Goal: Task Accomplishment & Management: Manage account settings

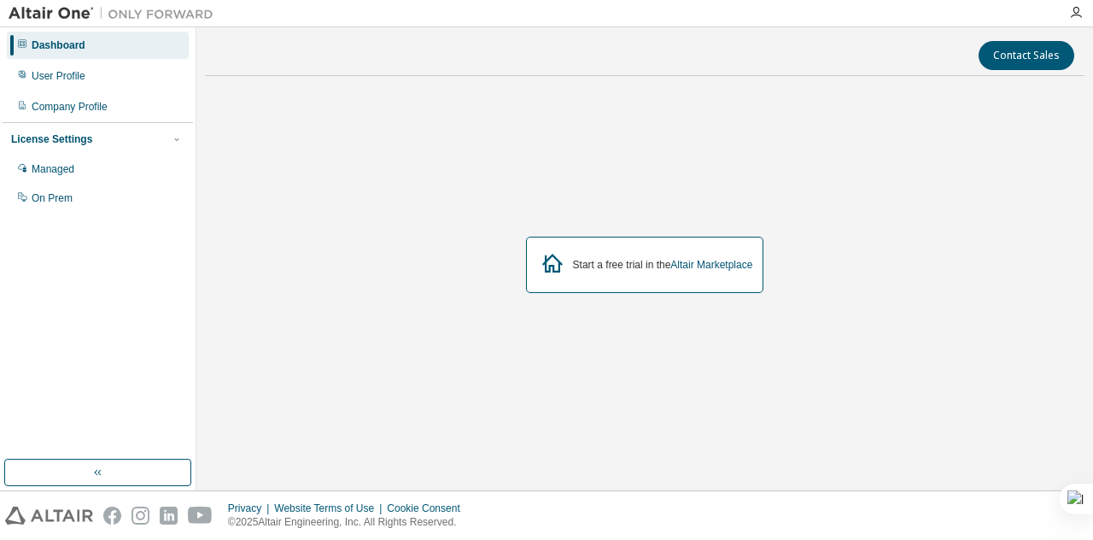
click at [543, 268] on icon at bounding box center [552, 263] width 31 height 31
click at [612, 264] on div "Start a free trial in the Altair Marketplace" at bounding box center [663, 265] width 180 height 14
click at [91, 138] on div "License Settings" at bounding box center [51, 139] width 81 height 14
click at [54, 253] on div "Dashboard User Profile Company Profile License Settings Managed On Prem" at bounding box center [98, 243] width 190 height 427
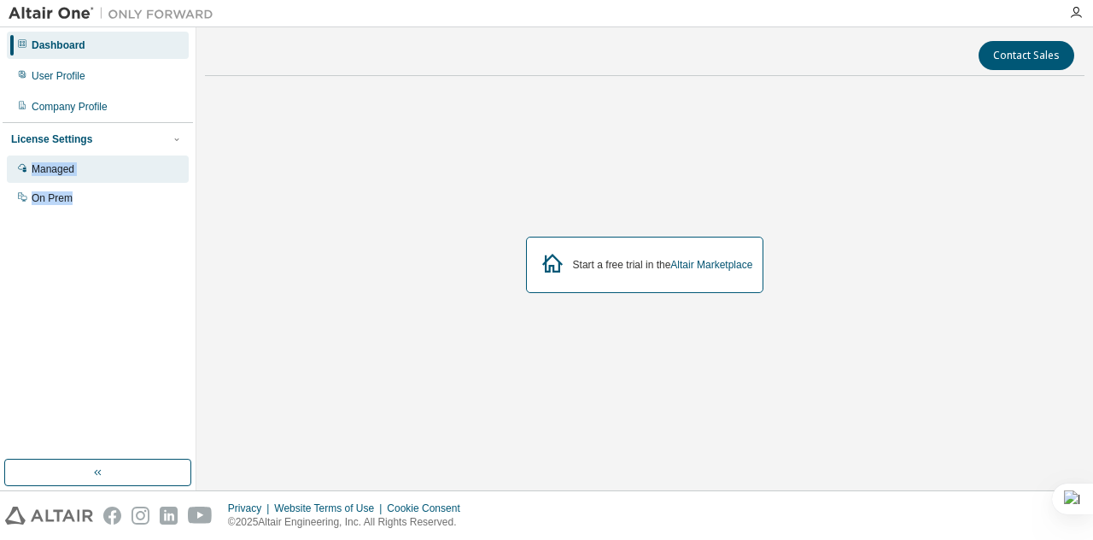
click at [61, 168] on div "Managed" at bounding box center [53, 169] width 43 height 14
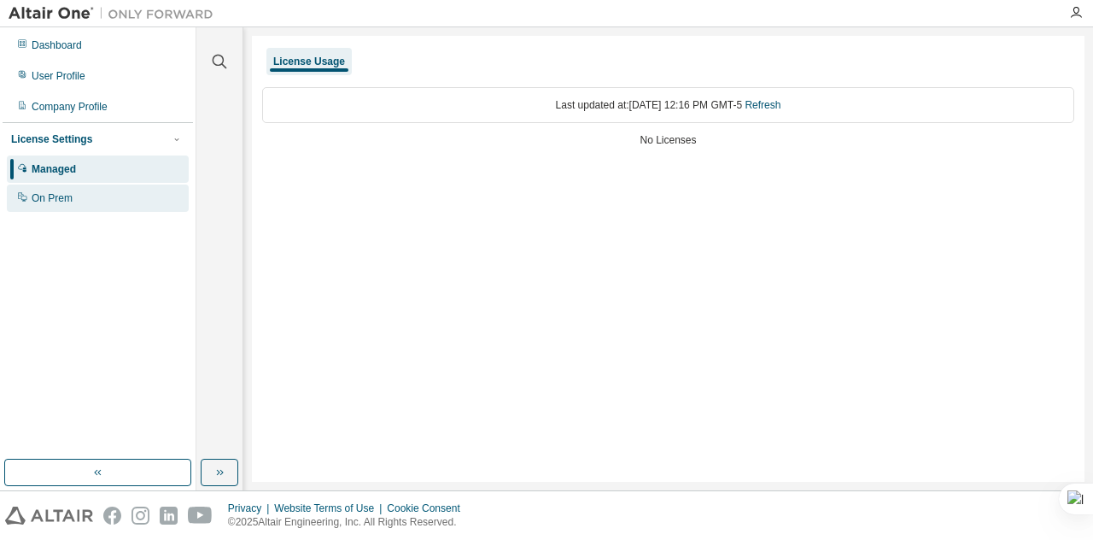
click at [43, 200] on div "On Prem" at bounding box center [52, 198] width 41 height 14
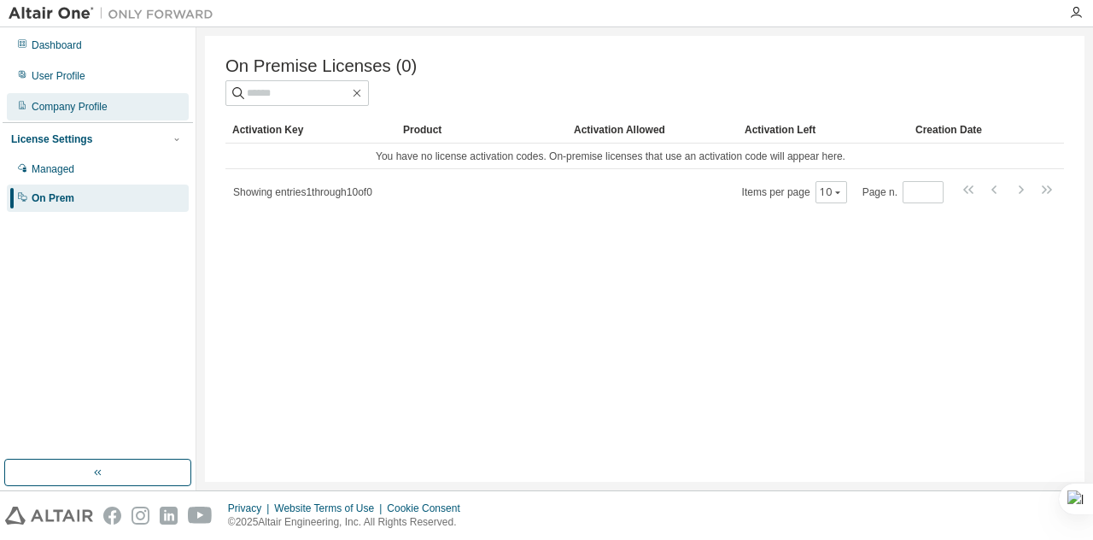
click at [49, 105] on div "Company Profile" at bounding box center [70, 107] width 76 height 14
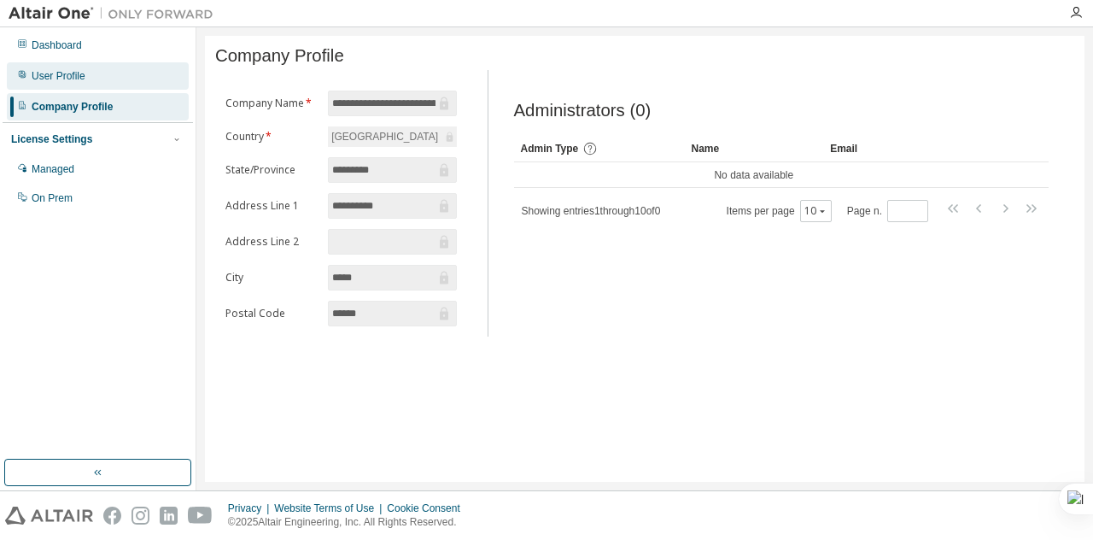
click at [48, 81] on div "User Profile" at bounding box center [59, 76] width 54 height 14
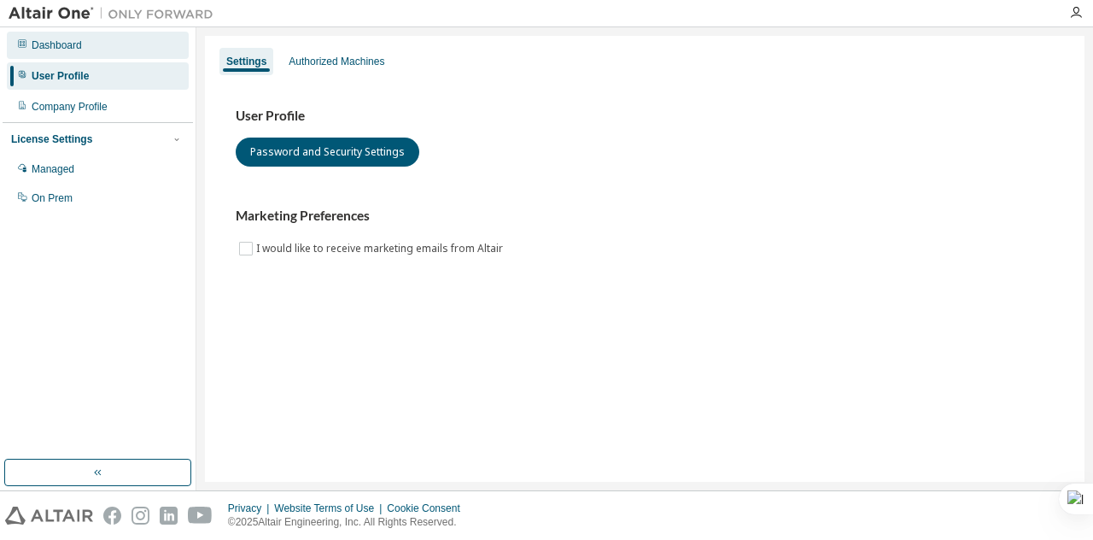
click at [58, 38] on div "Dashboard" at bounding box center [57, 45] width 50 height 14
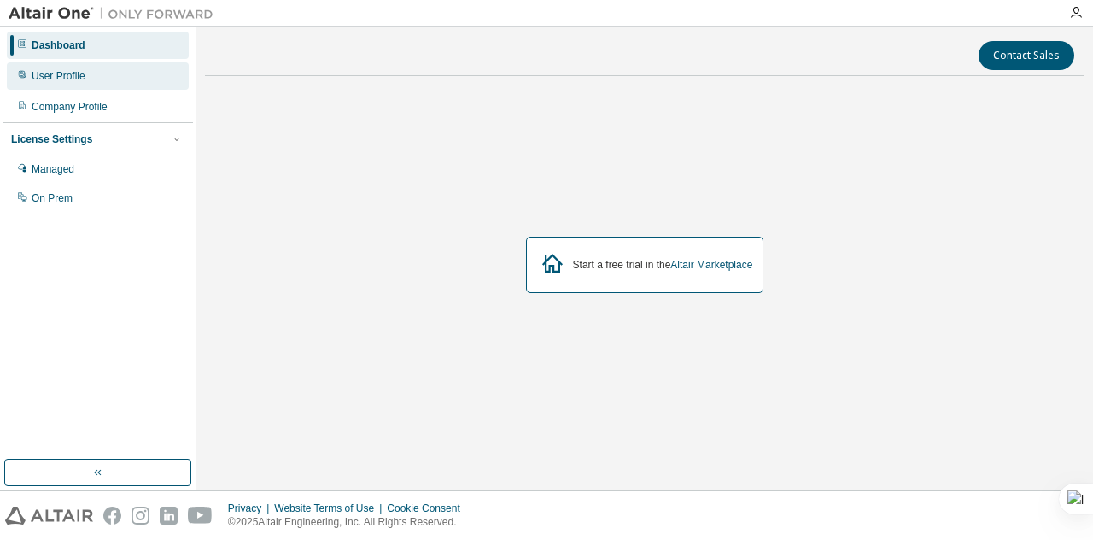
click at [53, 85] on div "User Profile" at bounding box center [98, 75] width 182 height 27
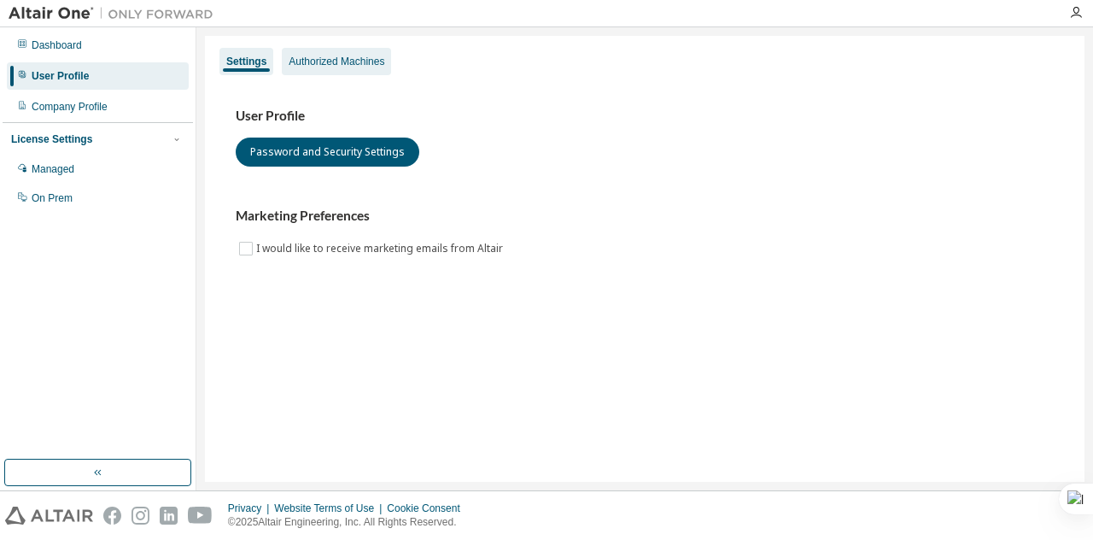
click at [337, 67] on div "Authorized Machines" at bounding box center [337, 62] width 96 height 14
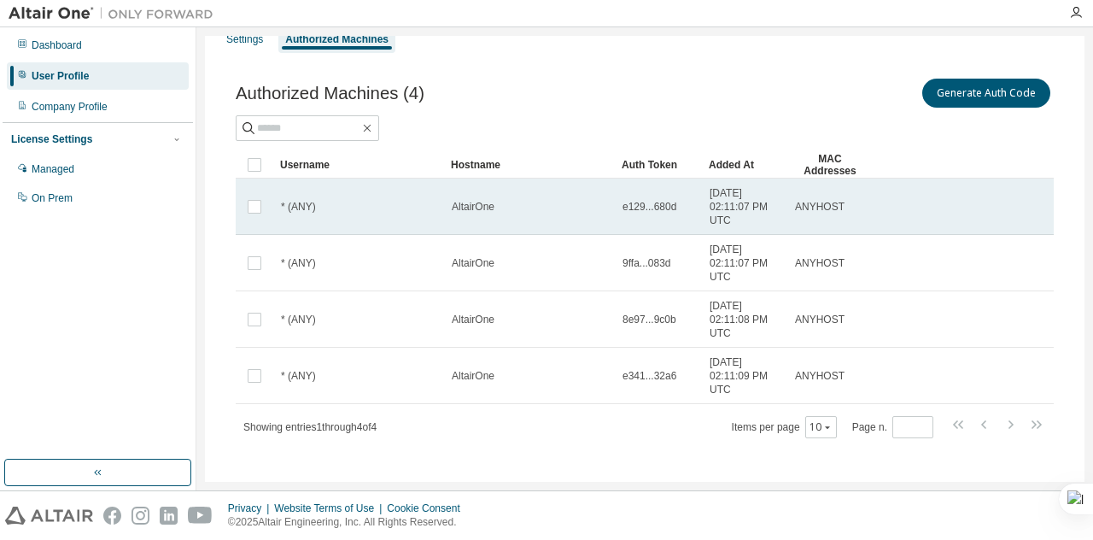
scroll to position [32, 0]
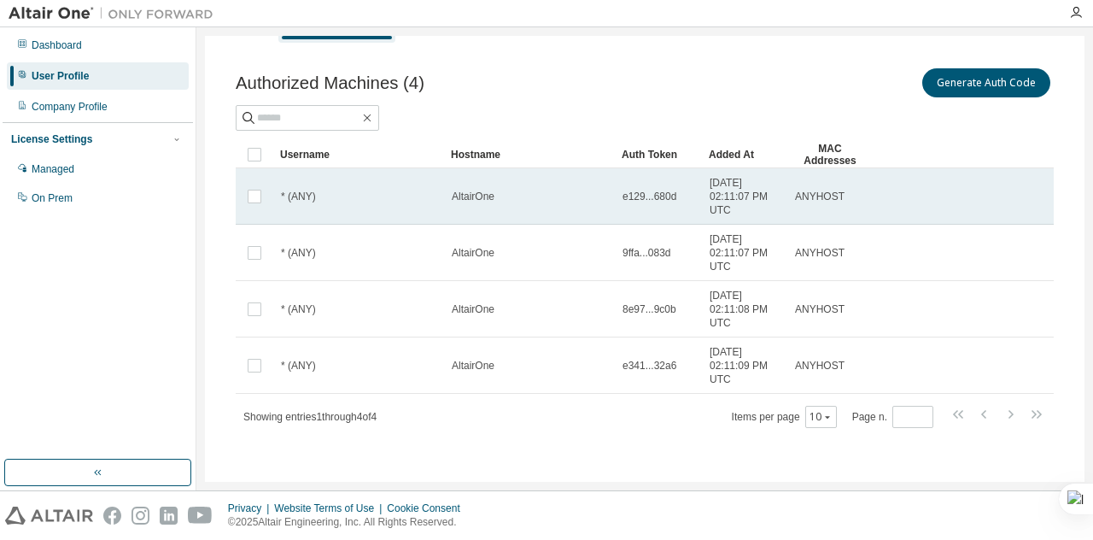
click at [480, 194] on span "AltairOne" at bounding box center [473, 197] width 43 height 14
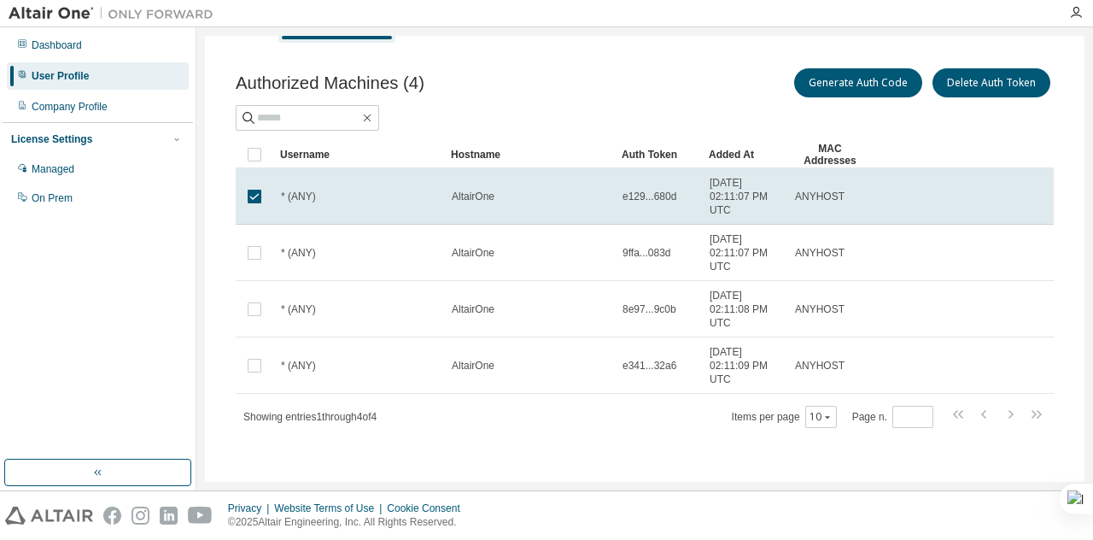
click at [480, 194] on span "AltairOne" at bounding box center [473, 197] width 43 height 14
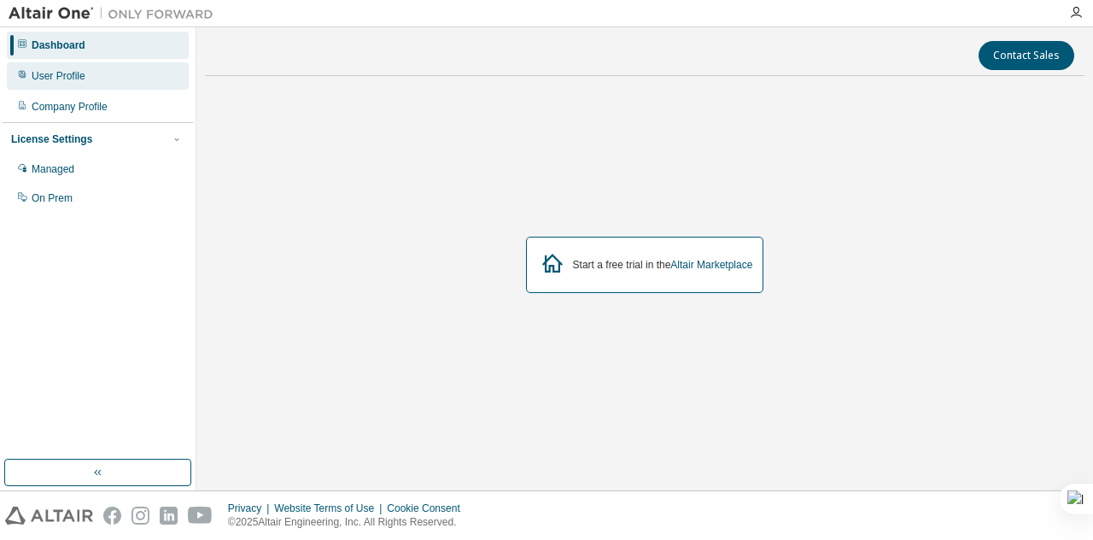
click at [55, 71] on div "User Profile" at bounding box center [59, 76] width 54 height 14
click at [1080, 16] on icon "button" at bounding box center [1076, 13] width 14 height 14
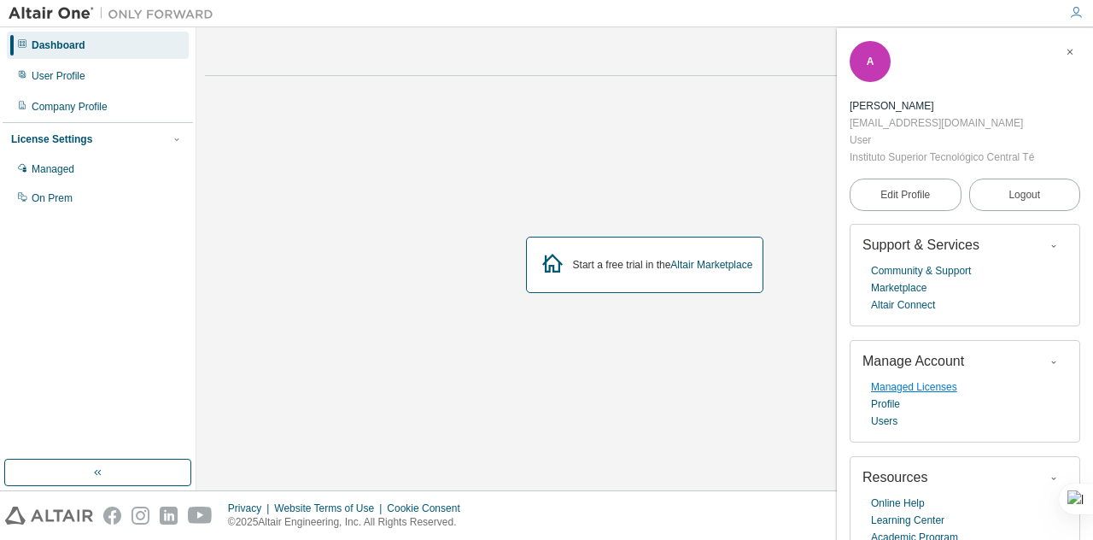
click at [939, 378] on link "Managed Licenses" at bounding box center [914, 386] width 86 height 17
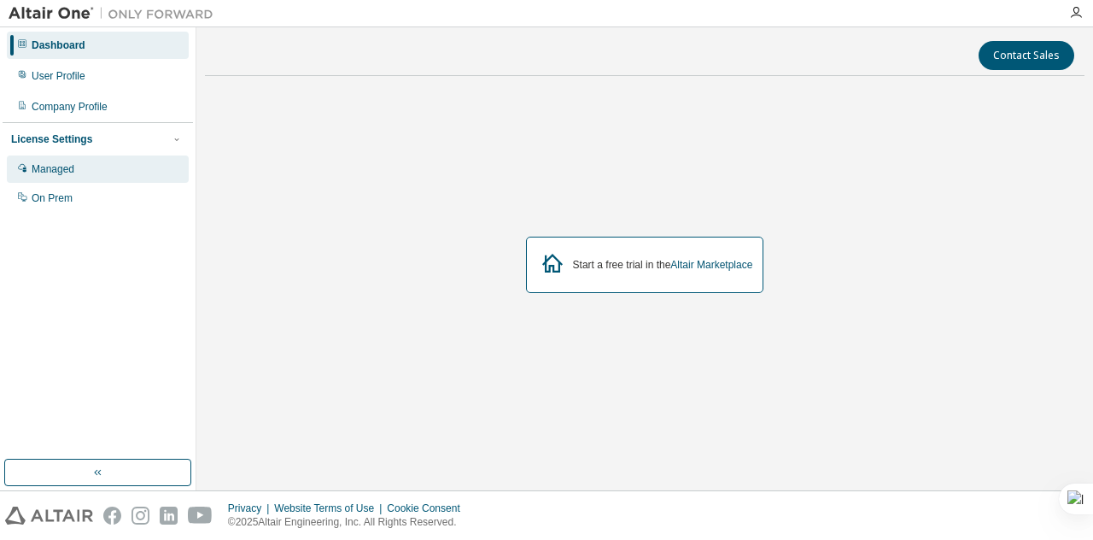
click at [55, 166] on div "Managed" at bounding box center [53, 169] width 43 height 14
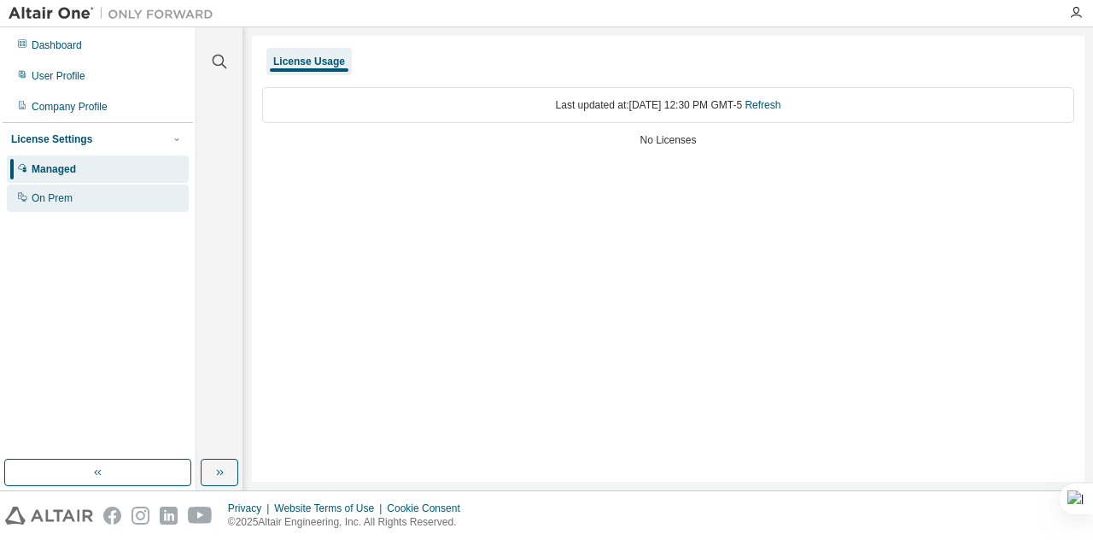
click at [52, 201] on div "On Prem" at bounding box center [52, 198] width 41 height 14
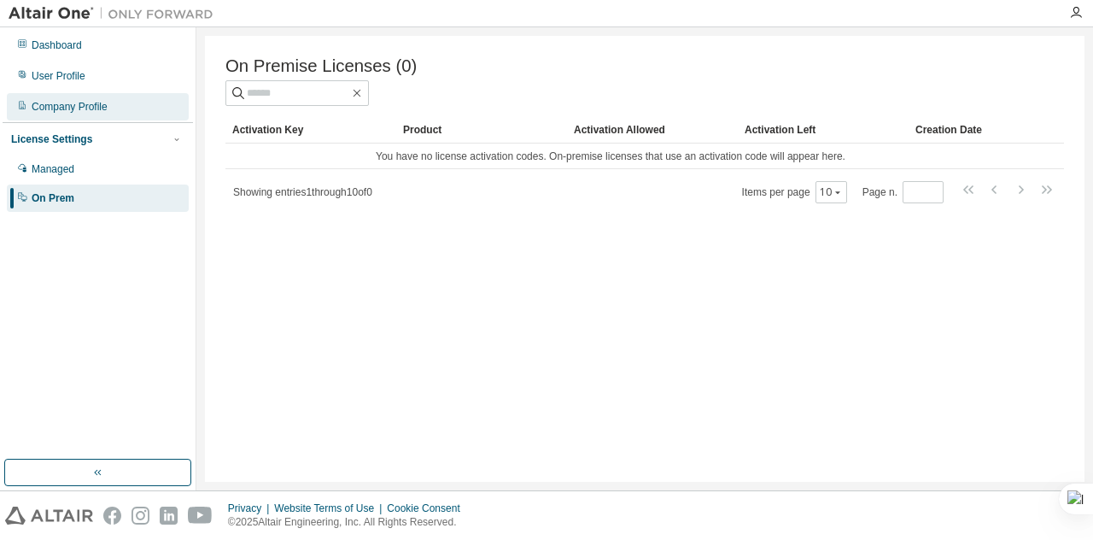
click at [87, 107] on div "Company Profile" at bounding box center [70, 107] width 76 height 14
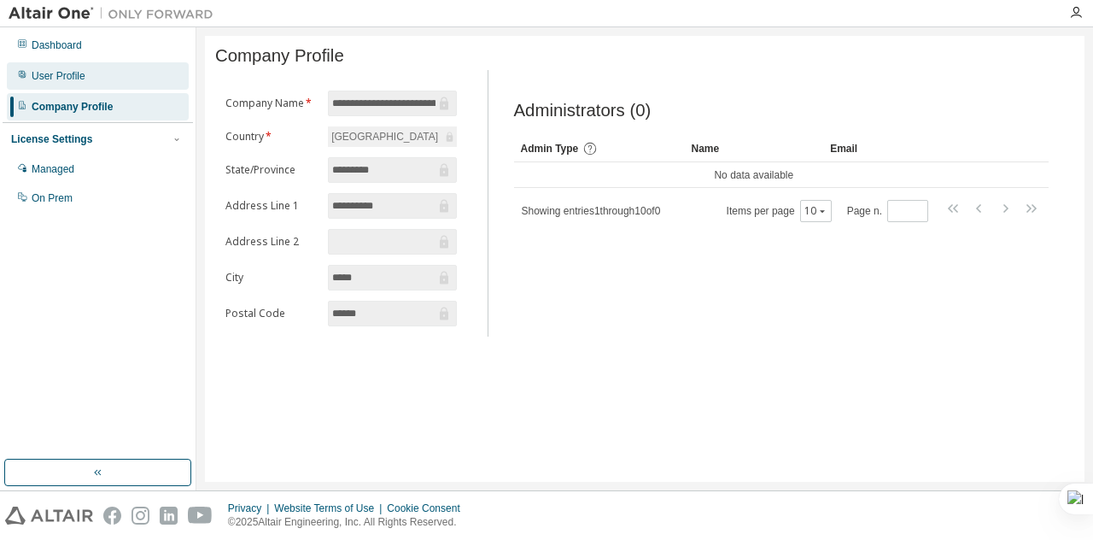
click at [82, 74] on div "User Profile" at bounding box center [59, 76] width 54 height 14
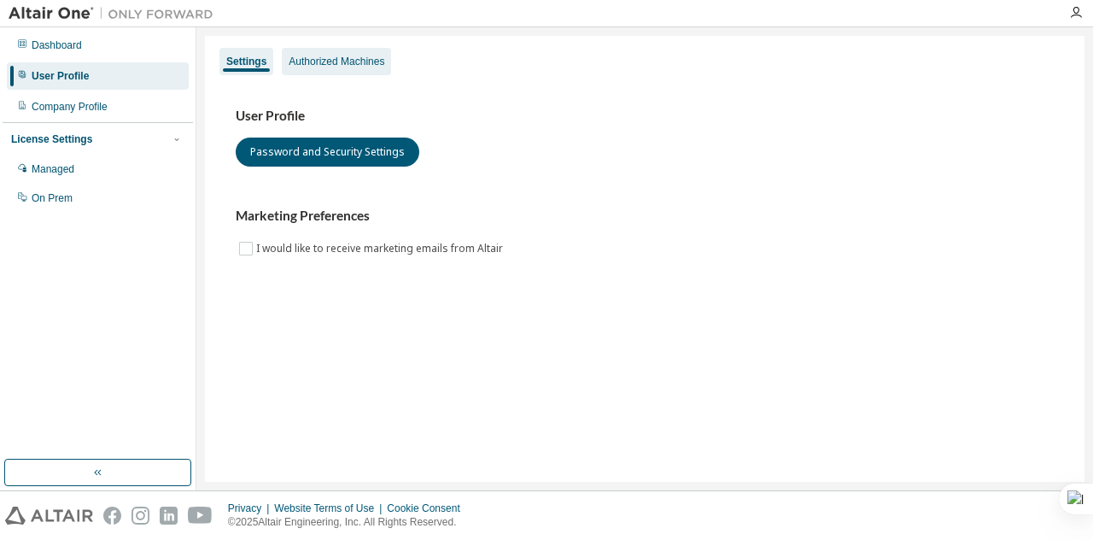
click at [313, 59] on div "Authorized Machines" at bounding box center [337, 62] width 96 height 14
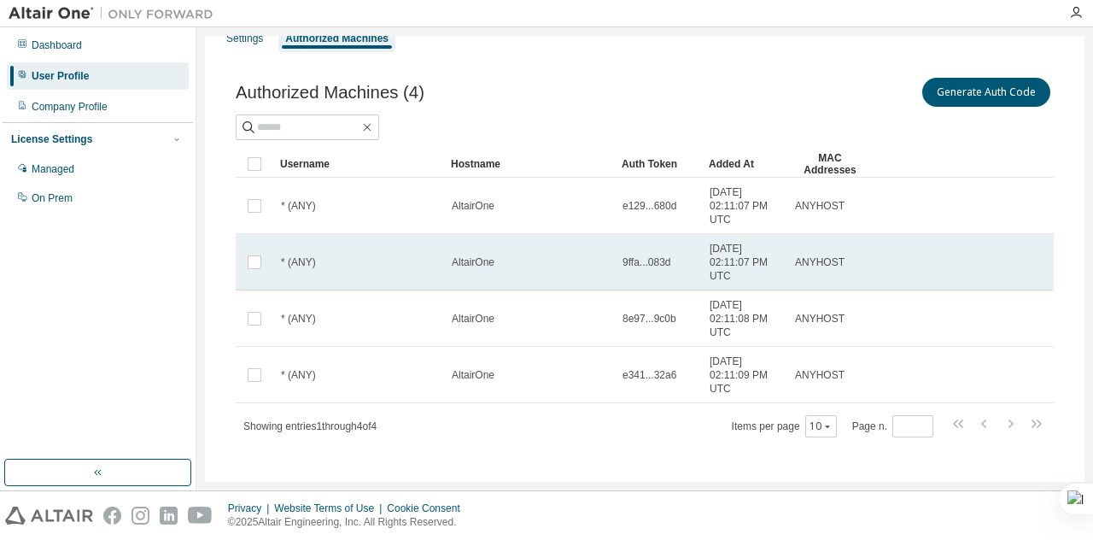
scroll to position [32, 0]
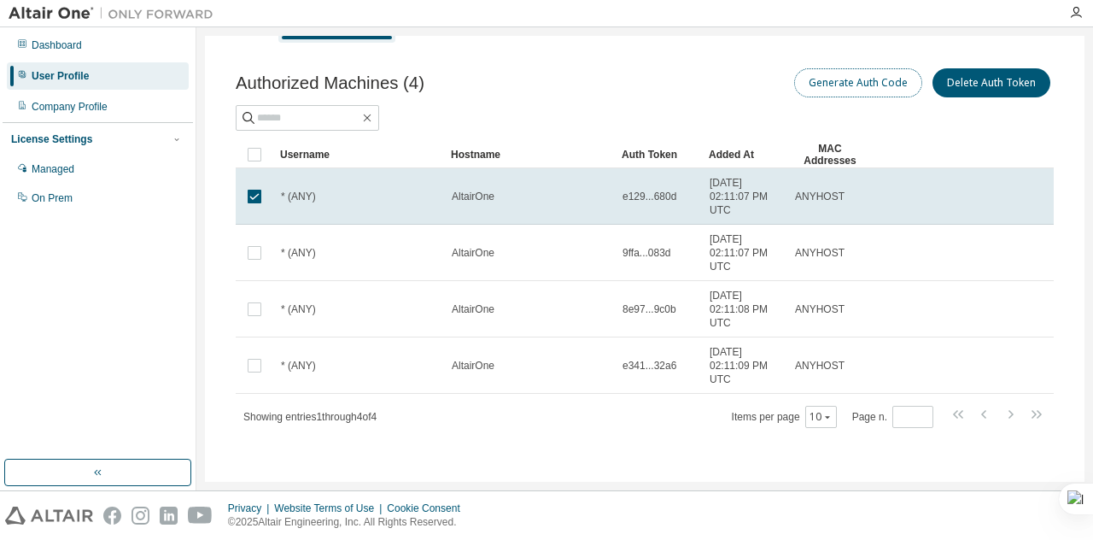
click at [840, 80] on button "Generate Auth Code" at bounding box center [858, 82] width 128 height 29
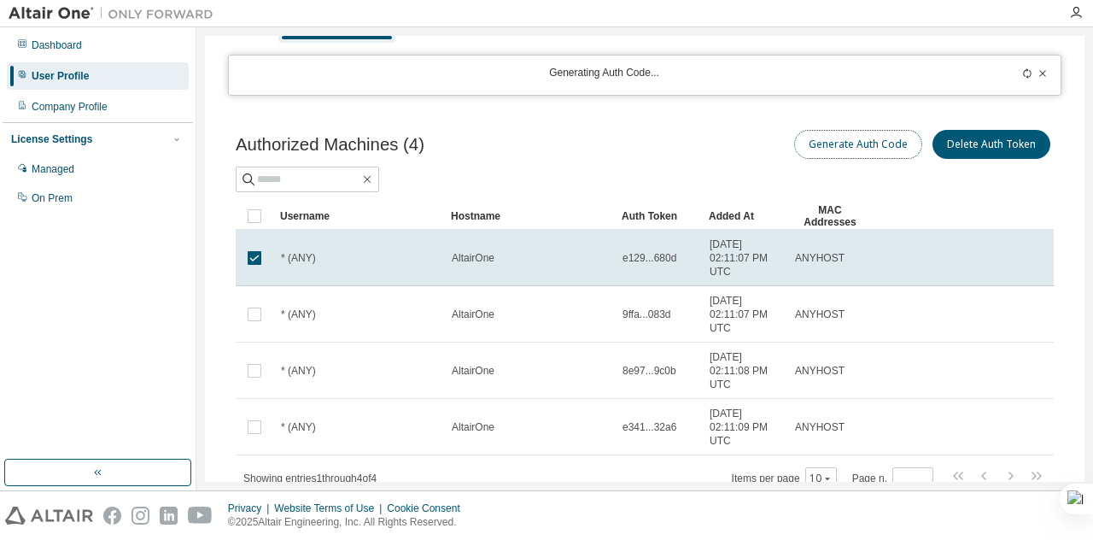
click at [829, 140] on button "Generate Auth Code" at bounding box center [858, 144] width 128 height 29
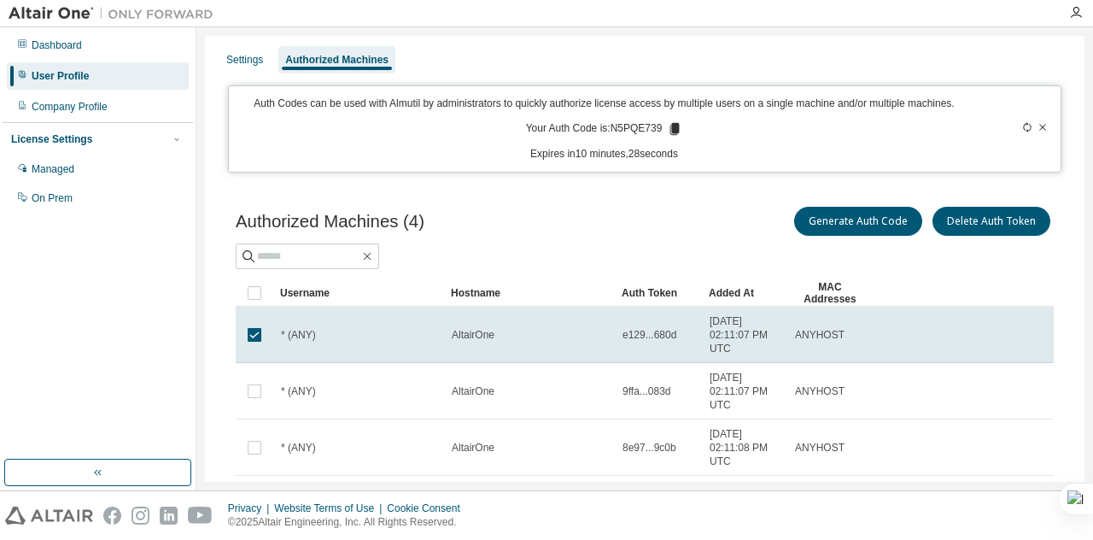
scroll to position [0, 0]
